Goal: Navigation & Orientation: Find specific page/section

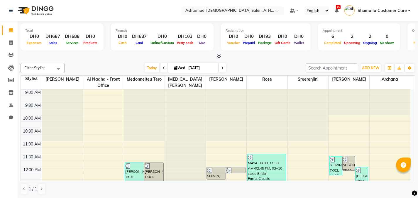
click at [223, 13] on input "text" at bounding box center [226, 11] width 85 height 6
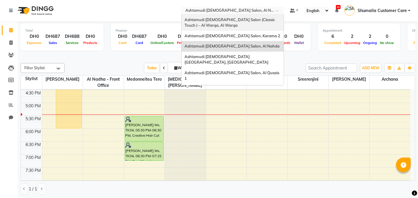
click at [225, 19] on span "Ashtamudi [DEMOGRAPHIC_DATA] Salon (Classic Touch ) – Al Warqa, Al Warqa" at bounding box center [229, 22] width 91 height 11
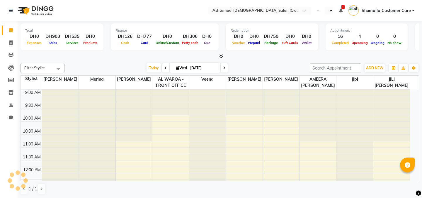
select select "en"
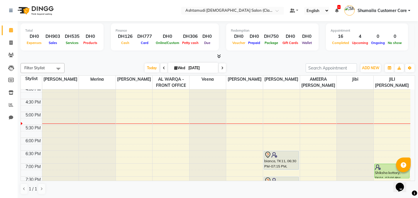
scroll to position [184, 0]
